Goal: Information Seeking & Learning: Check status

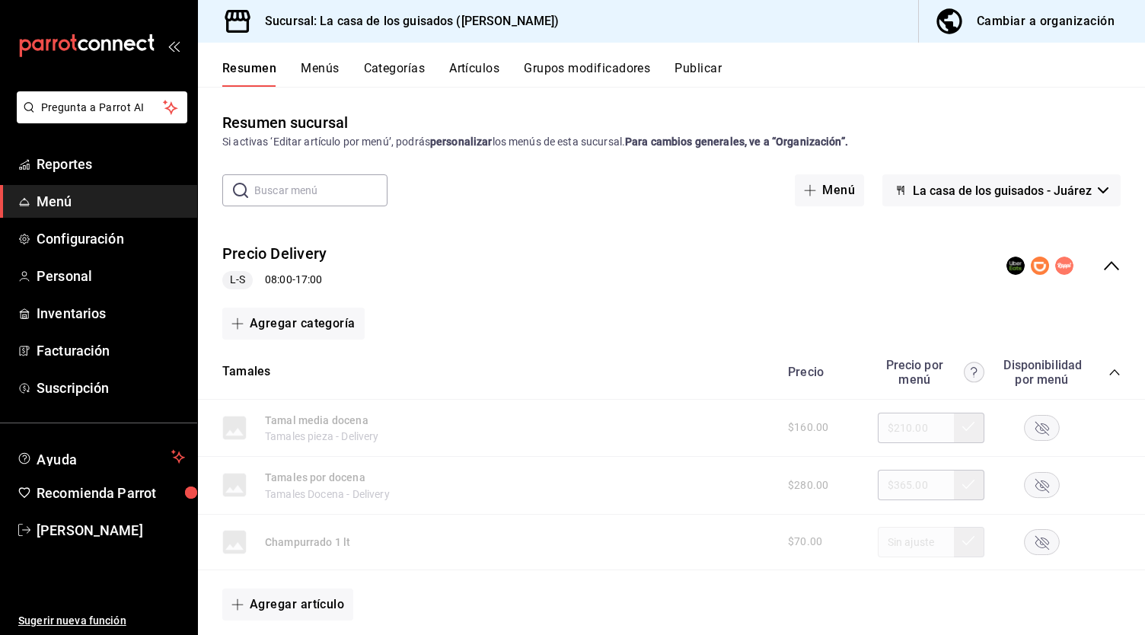
scroll to position [1628, 0]
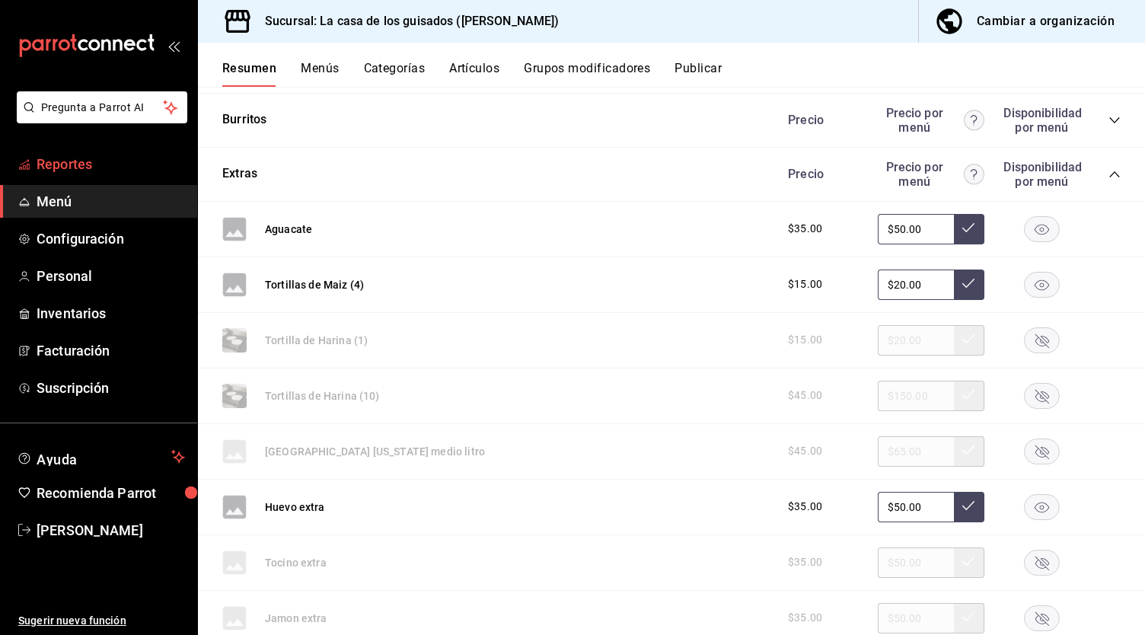
click at [92, 169] on span "Reportes" at bounding box center [111, 164] width 148 height 21
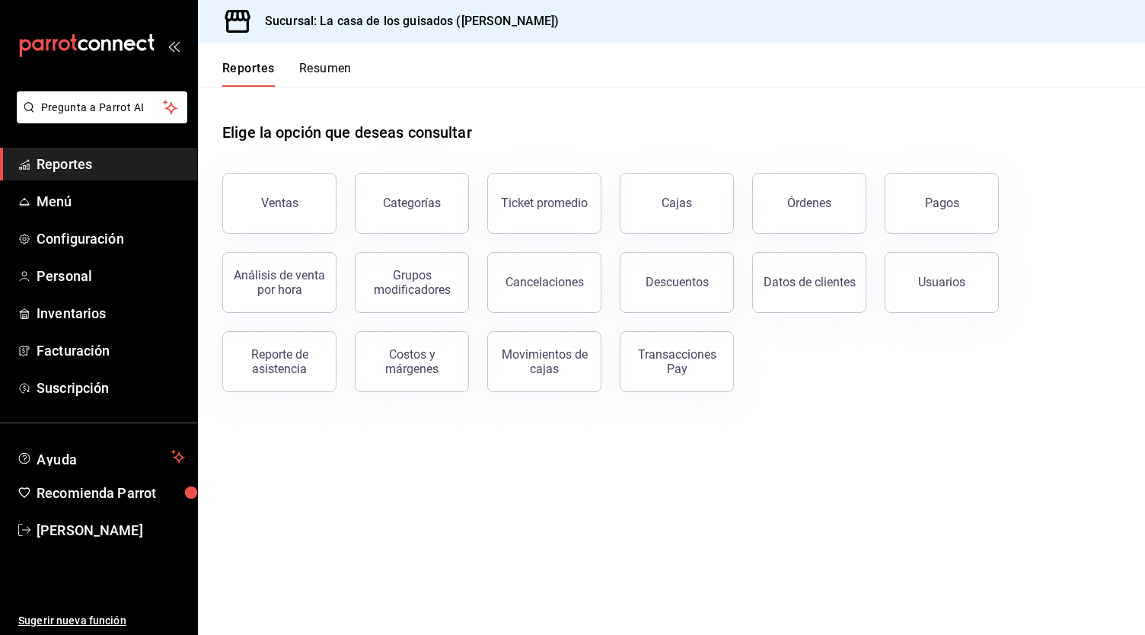
click at [334, 75] on button "Resumen" at bounding box center [325, 74] width 53 height 26
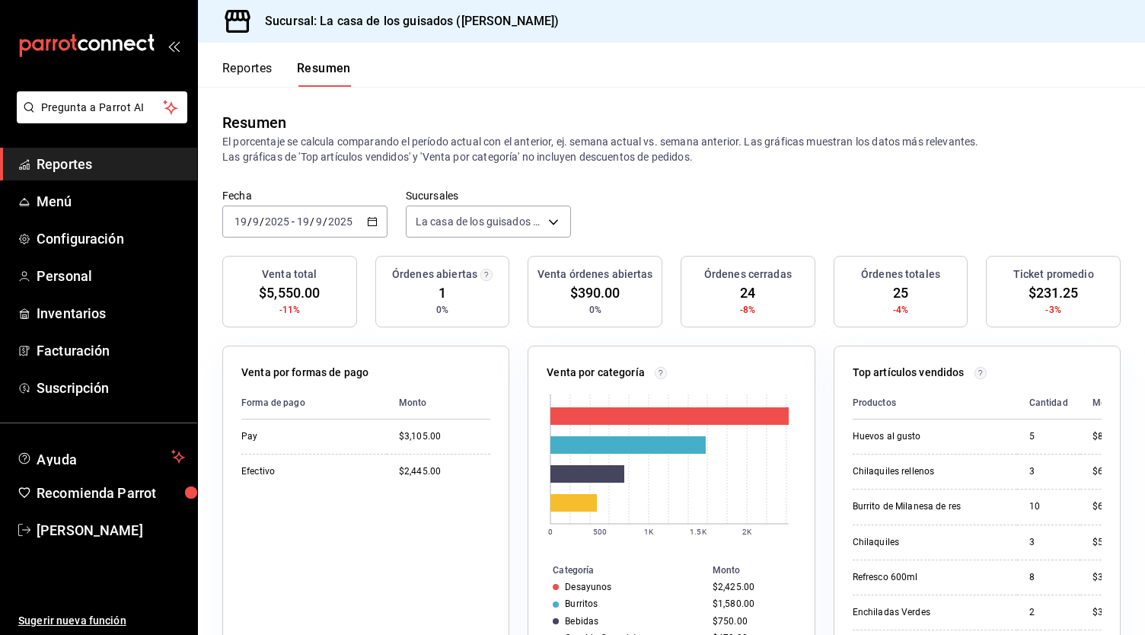
click at [259, 75] on button "Reportes" at bounding box center [247, 74] width 50 height 26
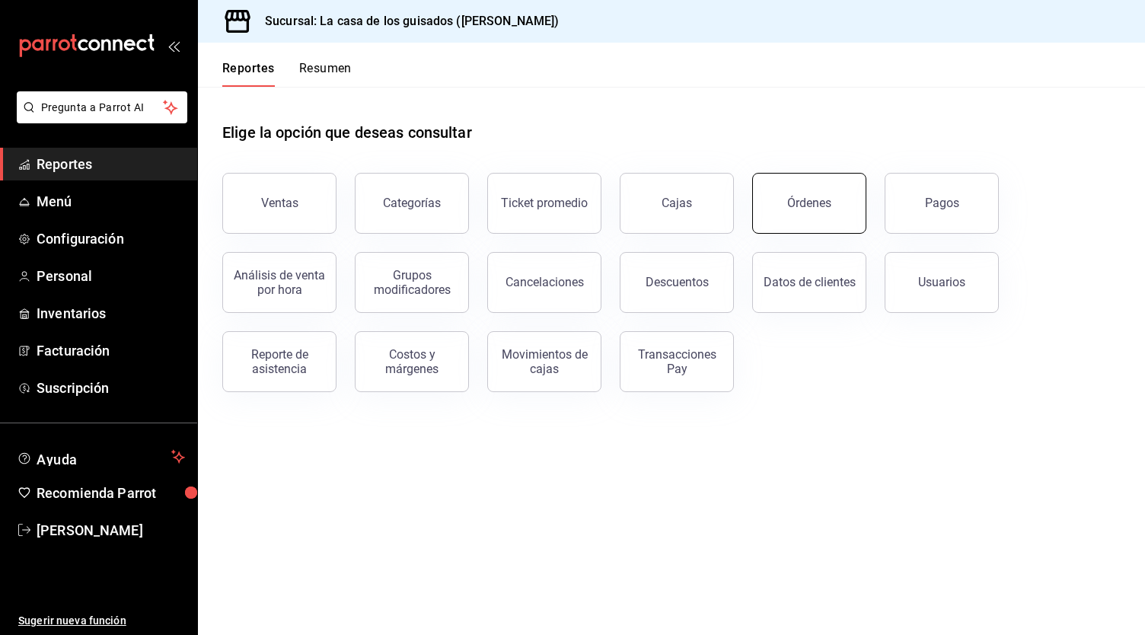
click at [790, 205] on div "Órdenes" at bounding box center [809, 203] width 44 height 14
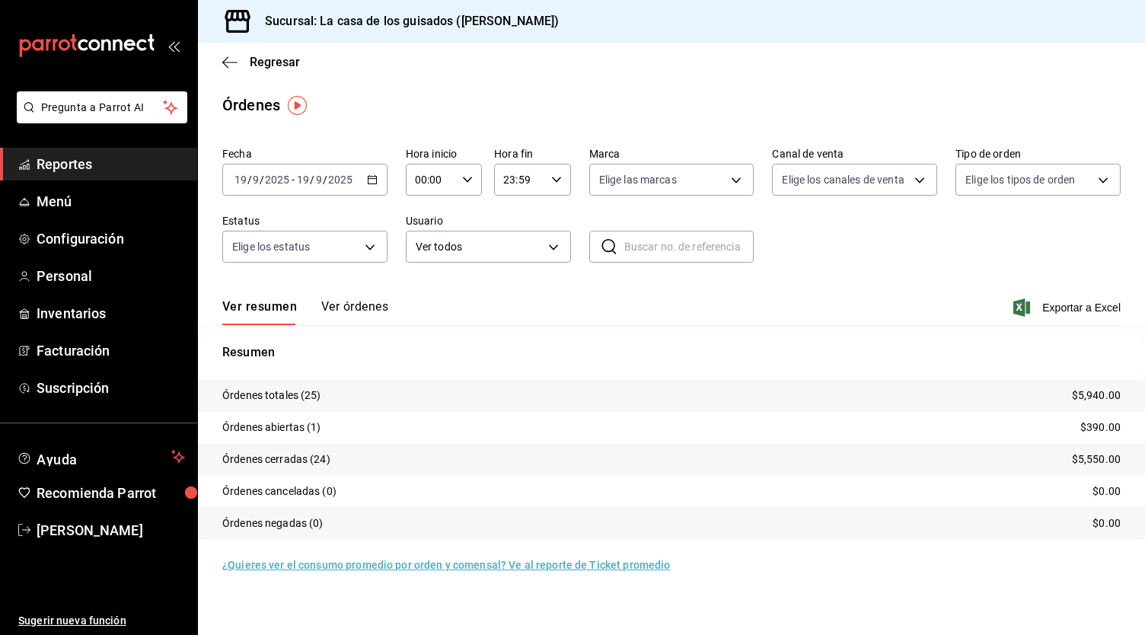
click at [369, 308] on button "Ver órdenes" at bounding box center [354, 312] width 67 height 26
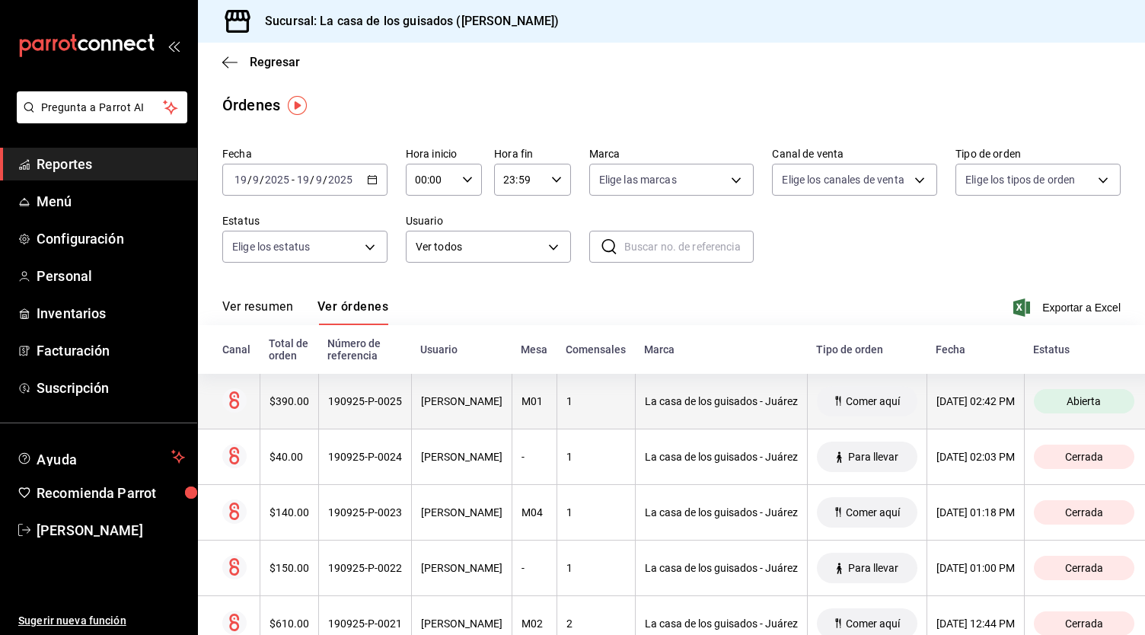
click at [611, 404] on div "1" at bounding box center [595, 401] width 59 height 12
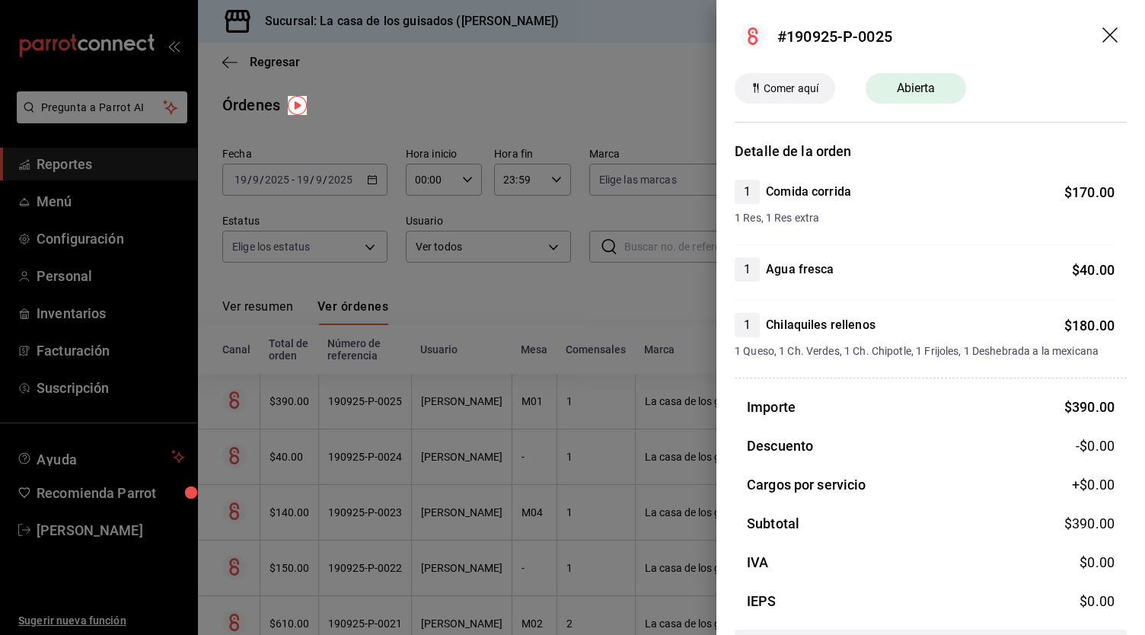
click at [461, 304] on div at bounding box center [572, 317] width 1145 height 635
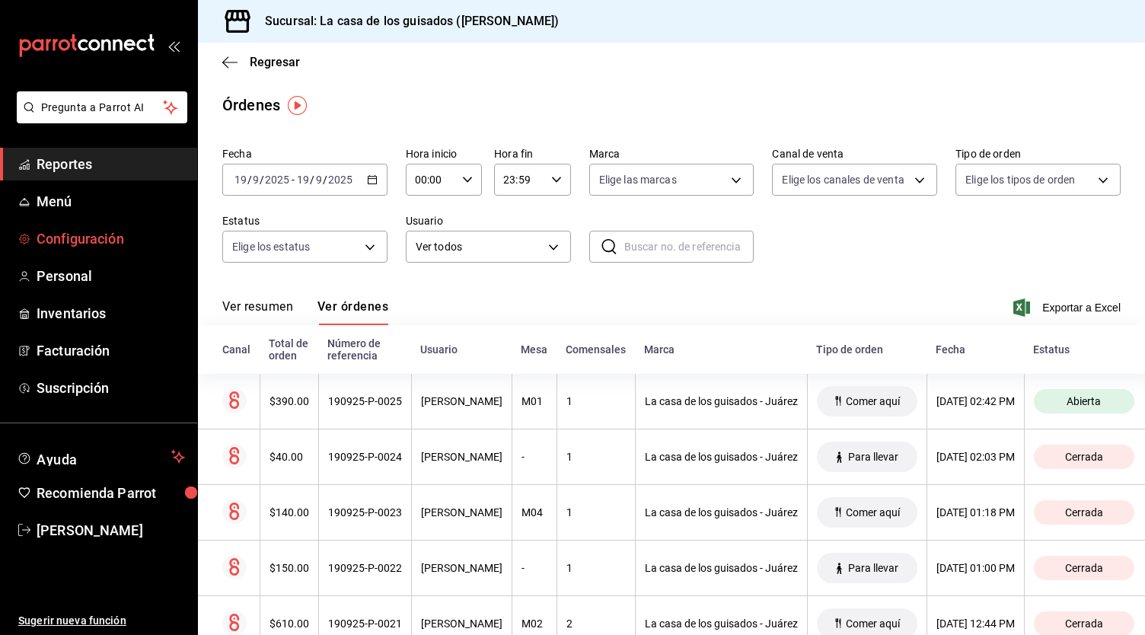
click at [127, 228] on span "Configuración" at bounding box center [111, 238] width 148 height 21
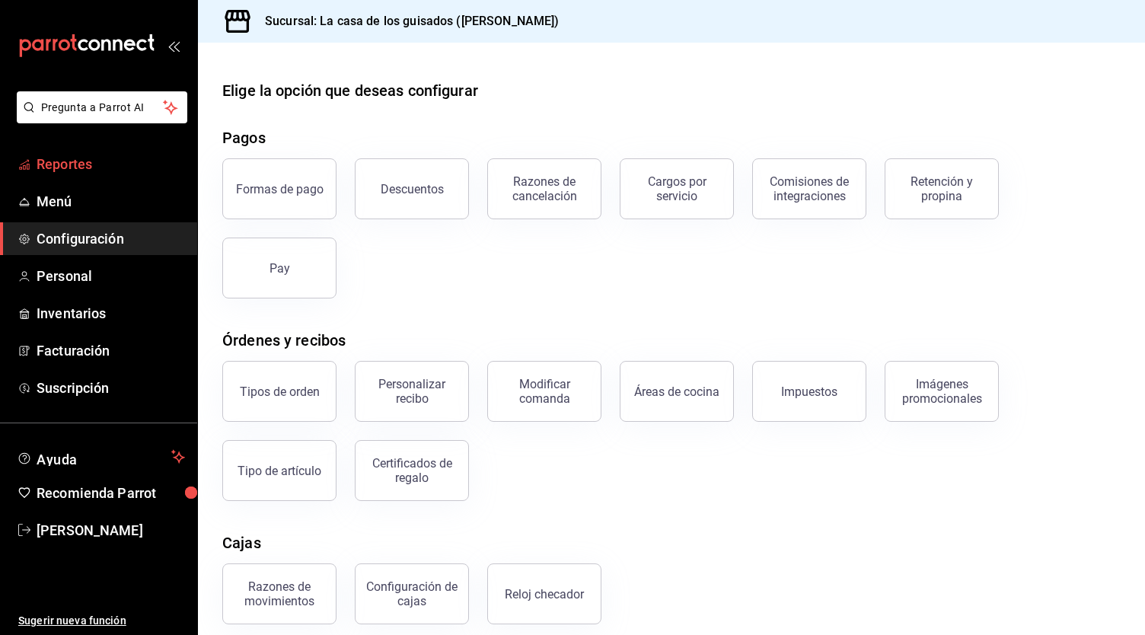
click at [83, 168] on span "Reportes" at bounding box center [111, 164] width 148 height 21
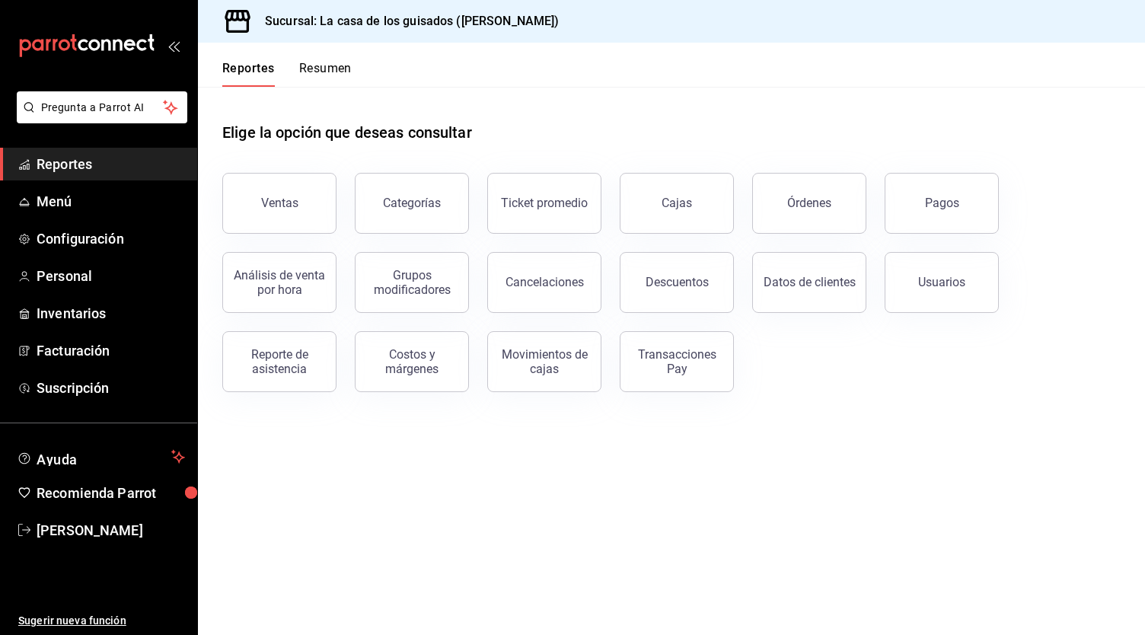
click at [318, 75] on button "Resumen" at bounding box center [325, 74] width 53 height 26
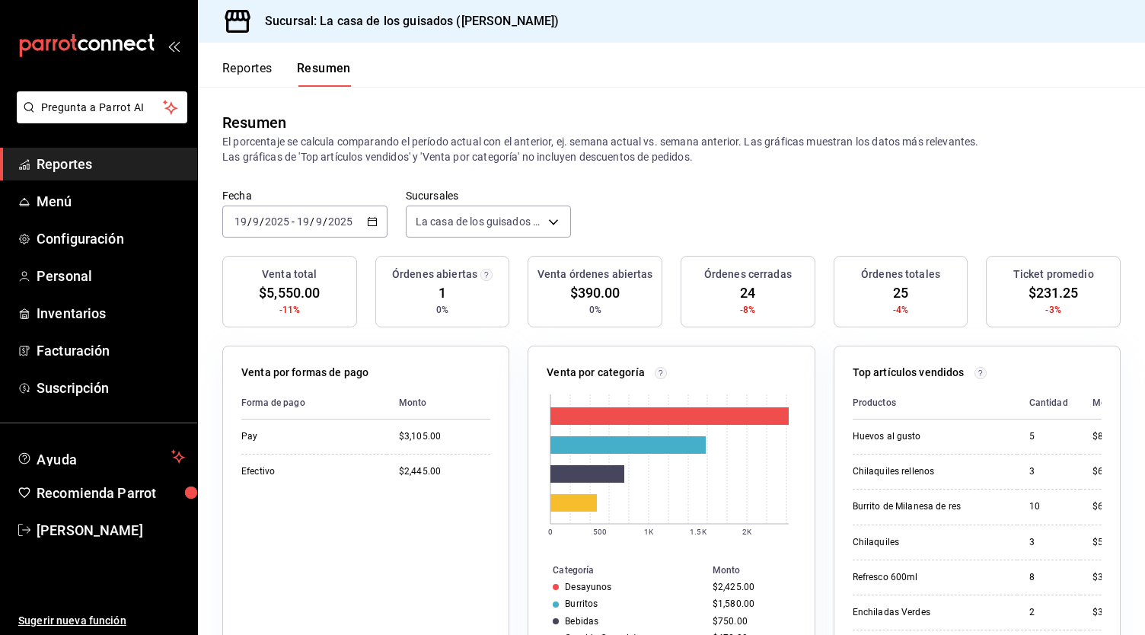
click at [258, 69] on button "Reportes" at bounding box center [247, 74] width 50 height 26
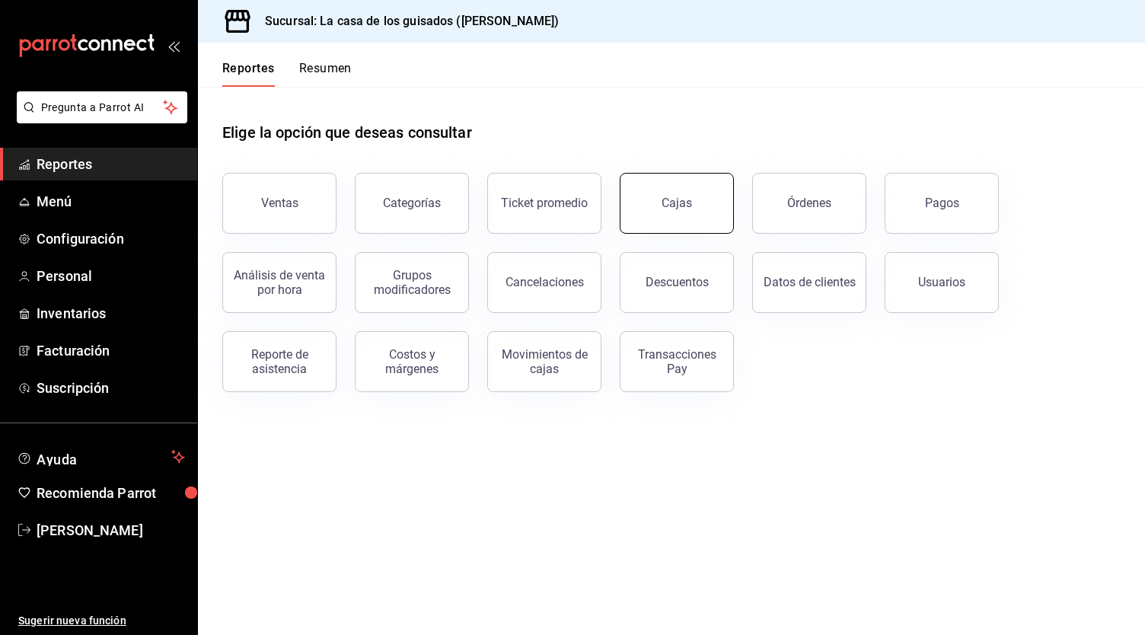
click at [667, 202] on div "Cajas" at bounding box center [677, 203] width 31 height 18
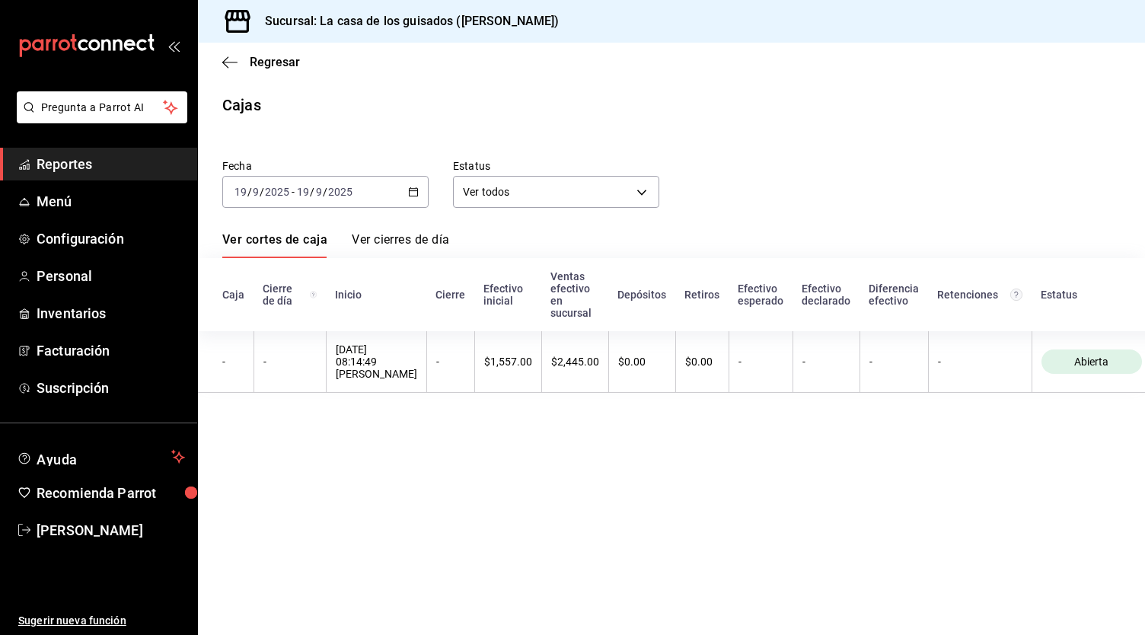
click at [226, 53] on div "Regresar" at bounding box center [671, 62] width 947 height 39
click at [231, 64] on icon "button" at bounding box center [229, 63] width 15 height 14
